Goal: Navigation & Orientation: Understand site structure

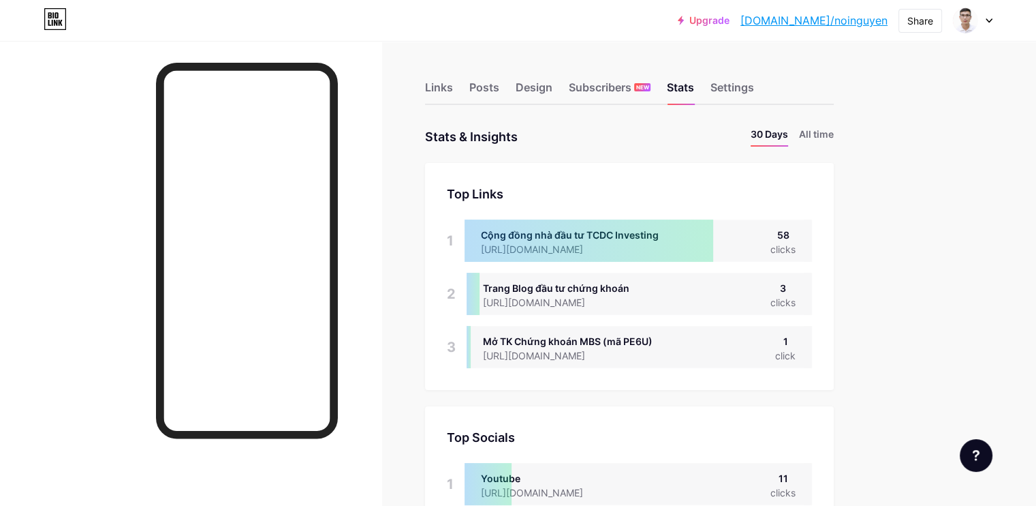
scroll to position [506, 1036]
click at [834, 131] on li "All time" at bounding box center [816, 137] width 35 height 20
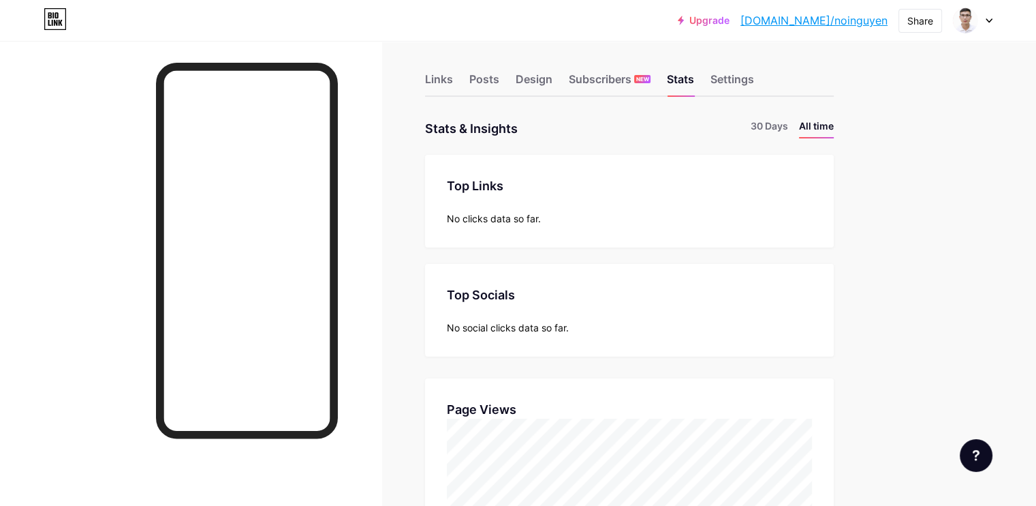
scroll to position [0, 0]
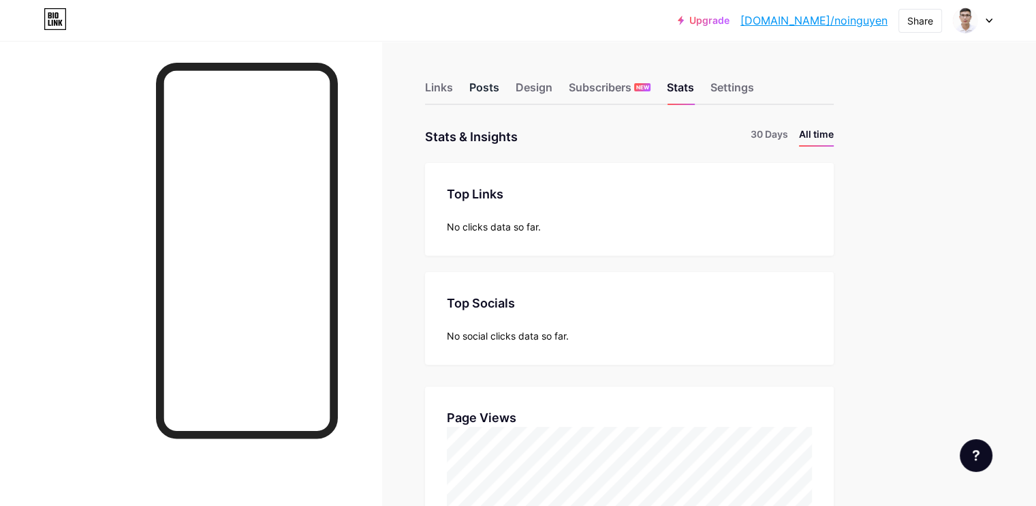
click at [499, 89] on div "Posts" at bounding box center [484, 91] width 30 height 25
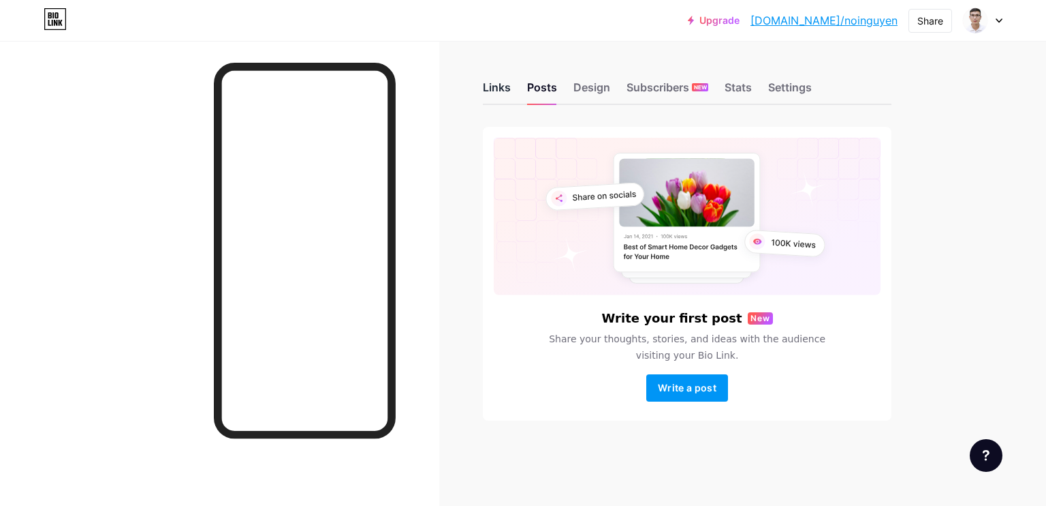
click at [496, 82] on div "Links" at bounding box center [497, 91] width 28 height 25
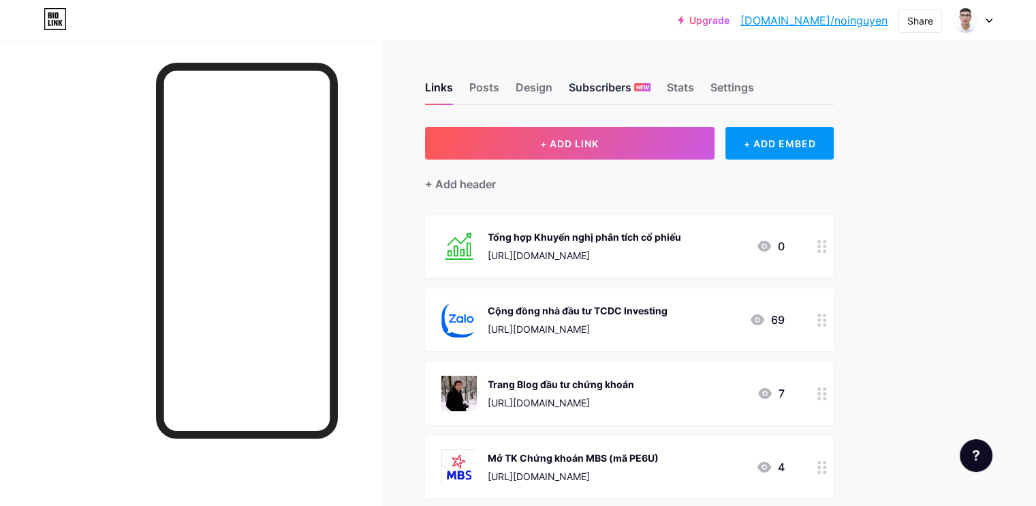
click at [651, 86] on div "Subscribers NEW" at bounding box center [610, 91] width 82 height 25
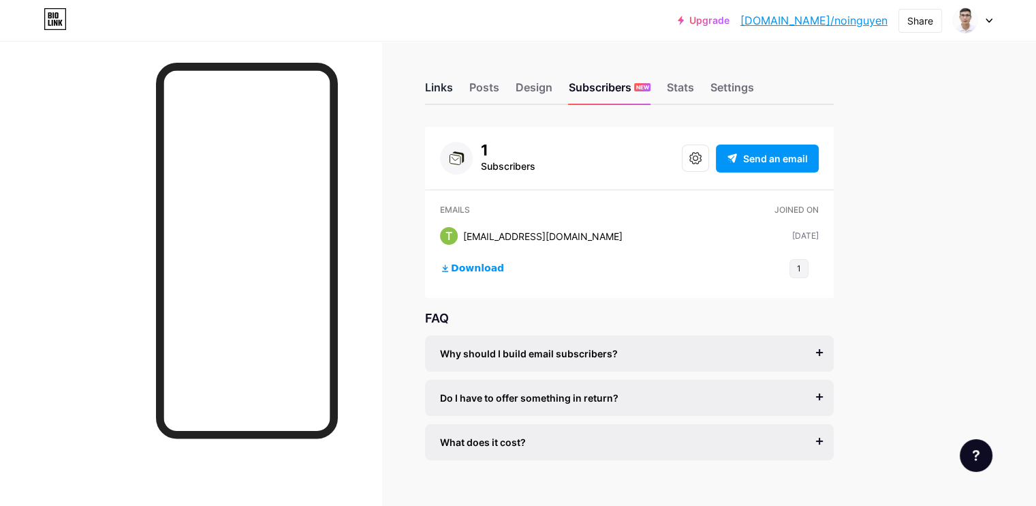
click at [453, 87] on div "Links" at bounding box center [439, 91] width 28 height 25
